Goal: Information Seeking & Learning: Learn about a topic

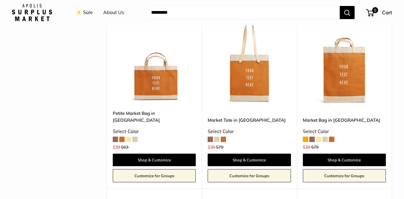
scroll to position [811, 0]
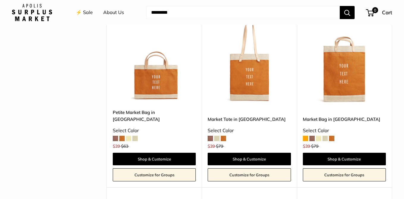
click at [327, 135] on span at bounding box center [325, 137] width 5 height 5
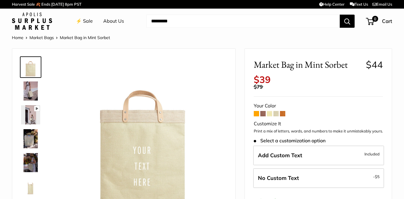
click at [276, 113] on span at bounding box center [276, 113] width 5 height 5
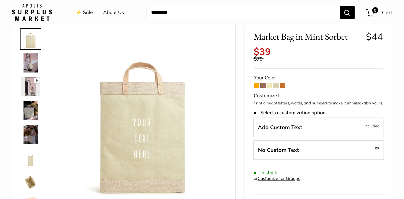
scroll to position [29, 0]
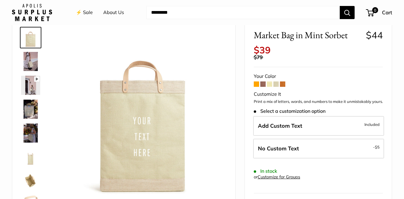
click at [277, 83] on span at bounding box center [276, 83] width 5 height 5
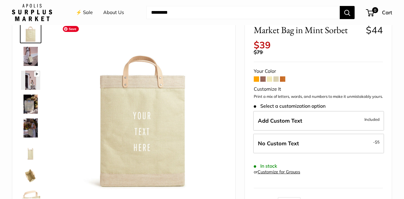
scroll to position [36, 0]
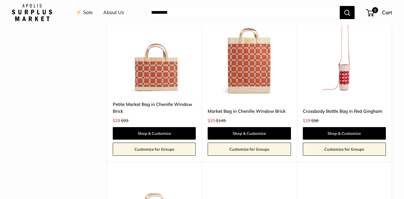
scroll to position [1354, 0]
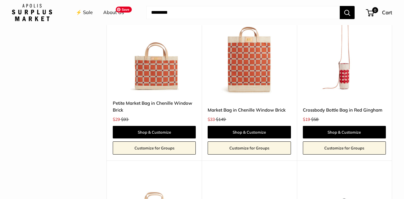
click at [0, 0] on img at bounding box center [0, 0] width 0 height 0
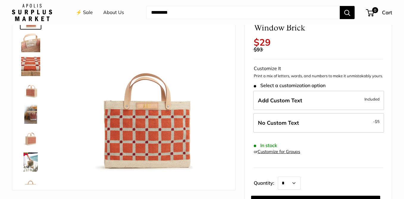
scroll to position [48, 0]
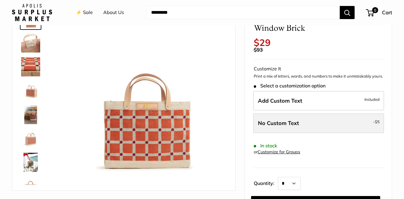
click at [275, 126] on span "No Custom Text" at bounding box center [278, 122] width 41 height 7
click at [276, 126] on span "No Custom Text" at bounding box center [278, 122] width 41 height 7
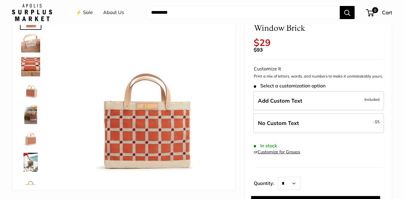
scroll to position [59, 0]
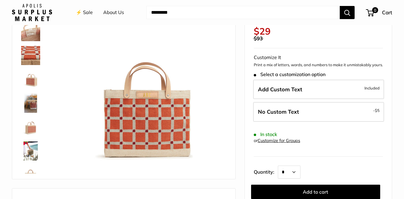
click at [32, 79] on img at bounding box center [30, 79] width 19 height 19
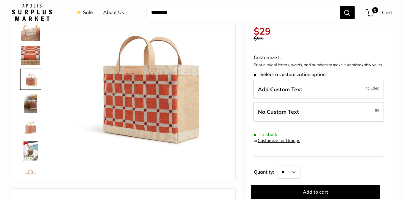
click at [33, 101] on img at bounding box center [30, 102] width 19 height 19
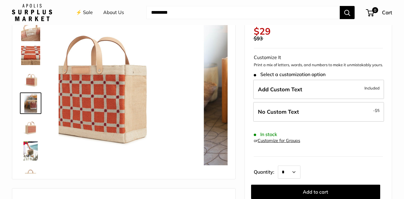
scroll to position [18, 0]
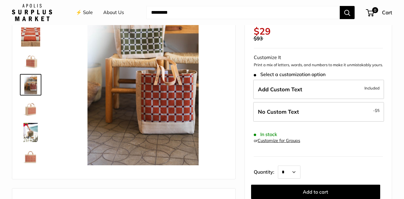
click at [32, 127] on img at bounding box center [30, 132] width 19 height 19
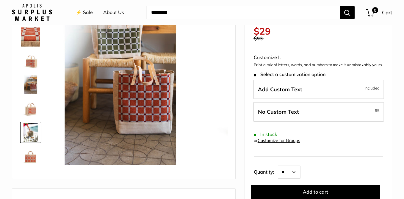
scroll to position [38, 0]
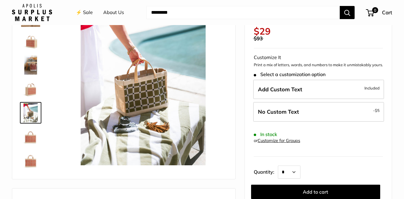
click at [29, 157] on img at bounding box center [30, 160] width 19 height 19
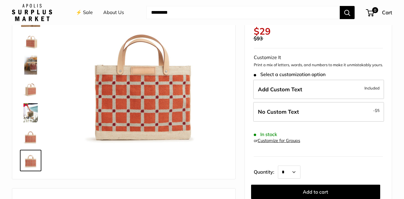
click at [32, 135] on img at bounding box center [30, 136] width 19 height 19
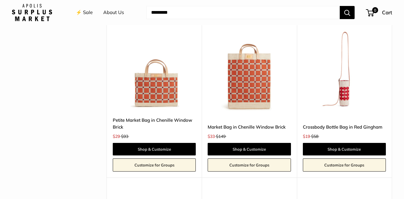
scroll to position [1336, 0]
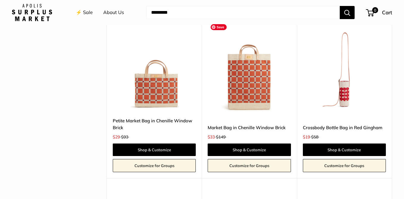
click at [0, 0] on img at bounding box center [0, 0] width 0 height 0
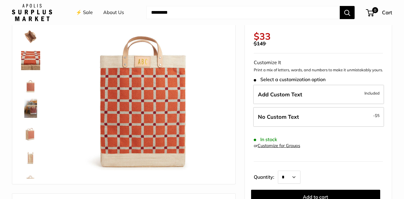
scroll to position [58, 0]
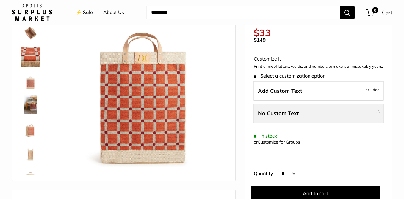
click at [265, 116] on span "No Custom Text" at bounding box center [278, 113] width 41 height 7
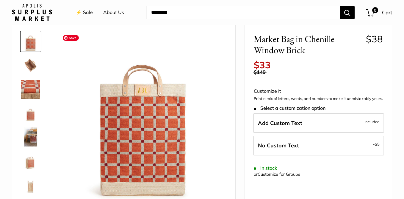
scroll to position [18, 0]
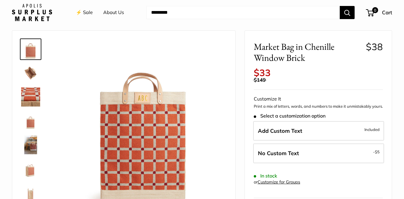
click at [32, 18] on img at bounding box center [32, 12] width 40 height 17
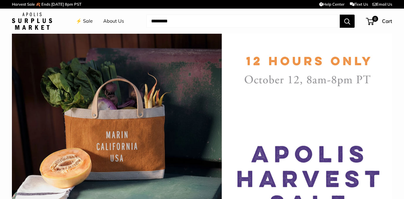
click at [49, 4] on link "Harvest Sale 🍂 Ends [DATE] 8pm PST" at bounding box center [47, 4] width 70 height 10
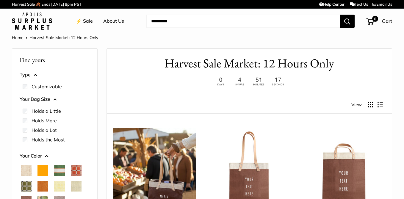
click at [19, 39] on link "Home" at bounding box center [18, 37] width 12 height 5
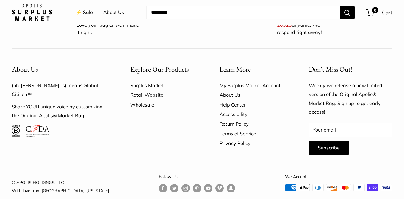
scroll to position [1909, 0]
